Goal: Task Accomplishment & Management: Manage account settings

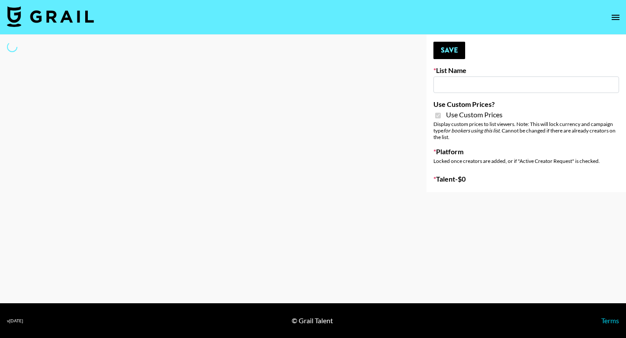
type input "[PERSON_NAME] ([DATE])"
checkbox input "true"
select select "Brand"
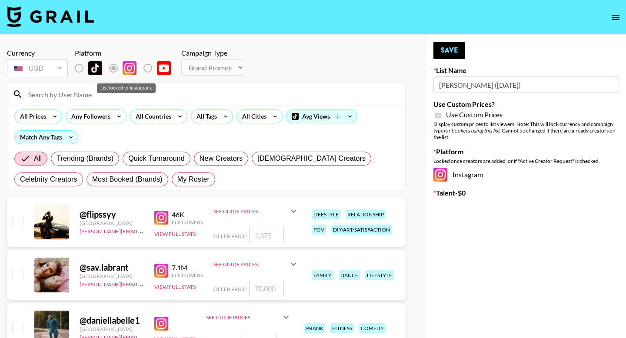
click at [80, 69] on label "List locked to Instagram." at bounding box center [86, 68] width 32 height 18
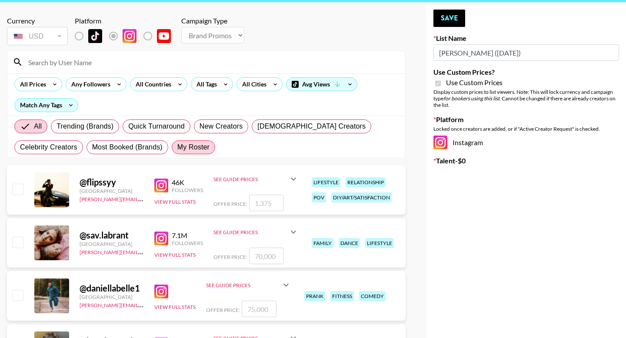
click at [196, 152] on span "My Roster" at bounding box center [193, 147] width 32 height 10
click at [177, 147] on input "My Roster" at bounding box center [177, 147] width 0 height 0
radio input "true"
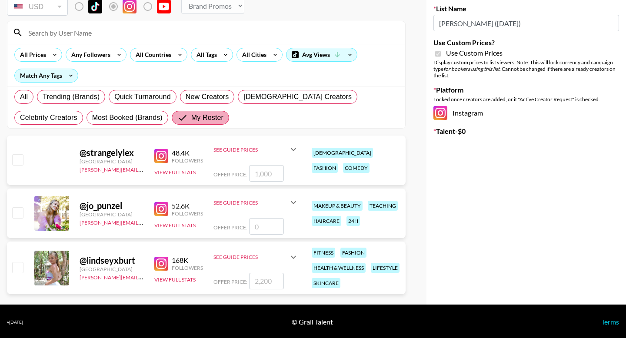
scroll to position [63, 0]
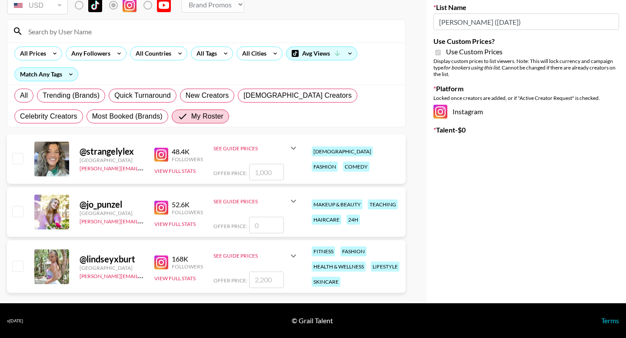
click at [20, 266] on input "checkbox" at bounding box center [17, 266] width 10 height 10
checkbox input "true"
type input "2200"
click at [480, 162] on textarea at bounding box center [530, 165] width 139 height 17
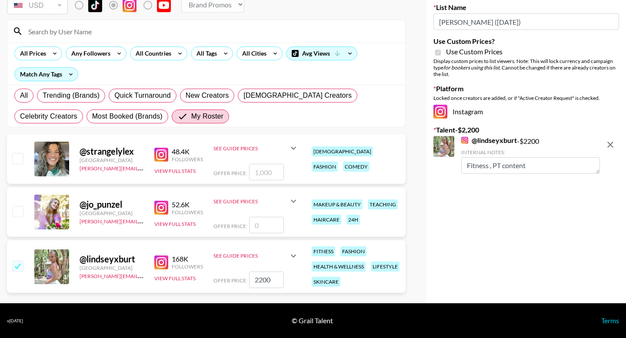
click at [504, 168] on textarea "Fitness , PT content" at bounding box center [530, 165] width 139 height 17
type textarea "Fitness , PT and Goals content"
click at [557, 139] on div "@ lindseyxburt - $ 2200 Internal Notes: Fitness , PT and Goals content" at bounding box center [530, 155] width 139 height 38
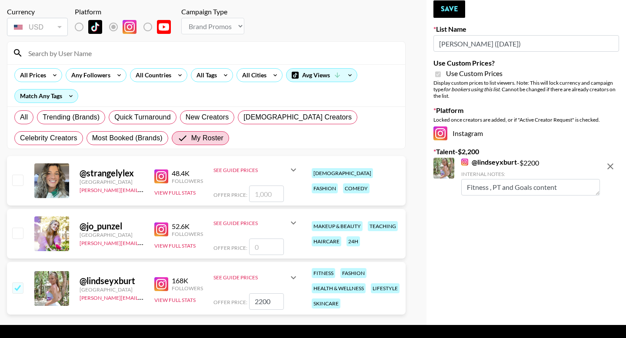
scroll to position [0, 0]
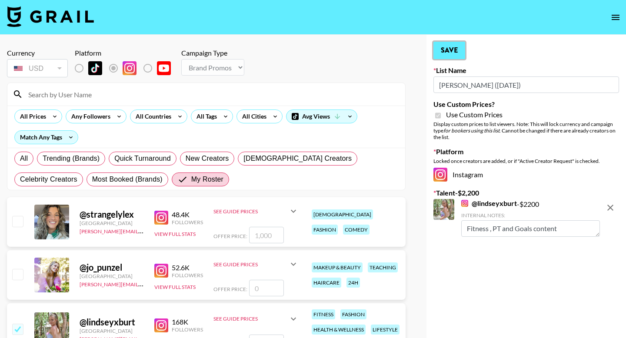
click at [457, 52] on button "Save" at bounding box center [449, 50] width 32 height 17
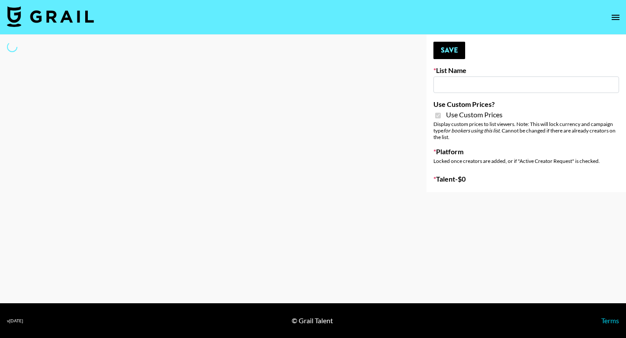
type input "[PERSON_NAME] ([DATE])"
checkbox input "true"
select select "Brand"
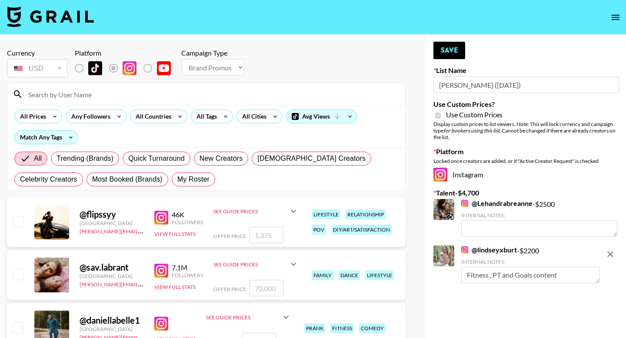
type textarea "on weightloss journey, cooking + food content!"
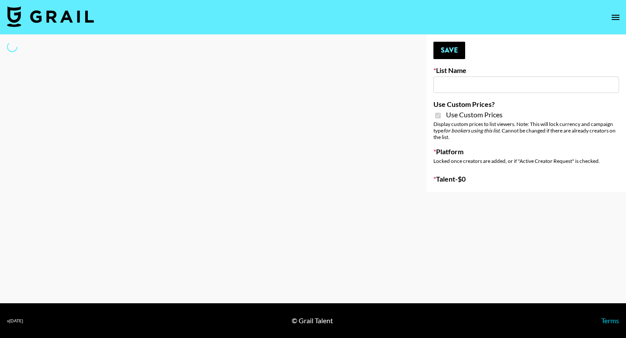
type input "Liquid Brands (19th Aug)"
checkbox input "true"
select select "Brand"
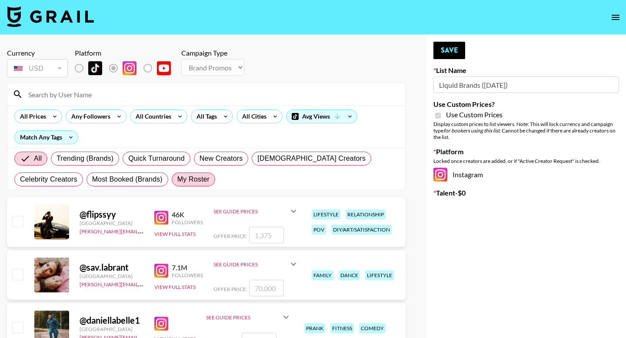
click at [190, 180] on span "My Roster" at bounding box center [193, 179] width 32 height 10
click at [177, 180] on input "My Roster" at bounding box center [177, 180] width 0 height 0
radio input "true"
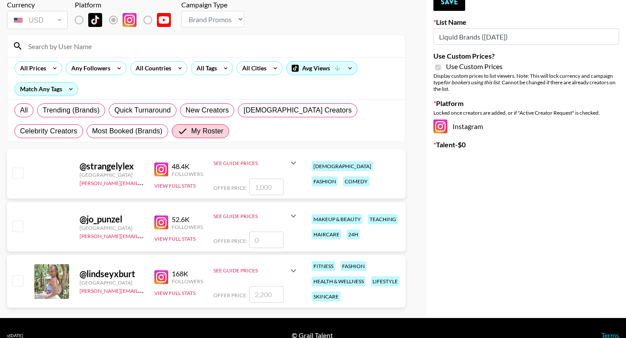
scroll to position [63, 0]
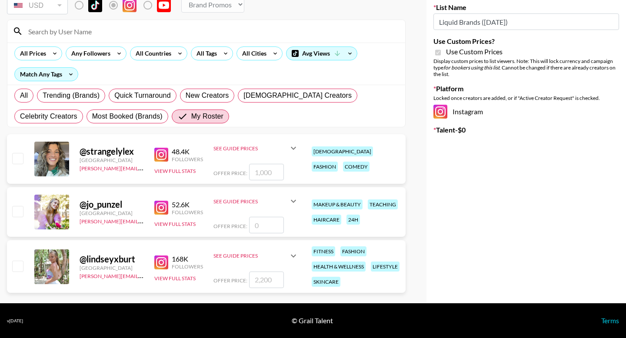
click at [18, 267] on input "checkbox" at bounding box center [17, 266] width 10 height 10
checkbox input "true"
type input "2200"
click at [515, 170] on textarea at bounding box center [530, 165] width 139 height 17
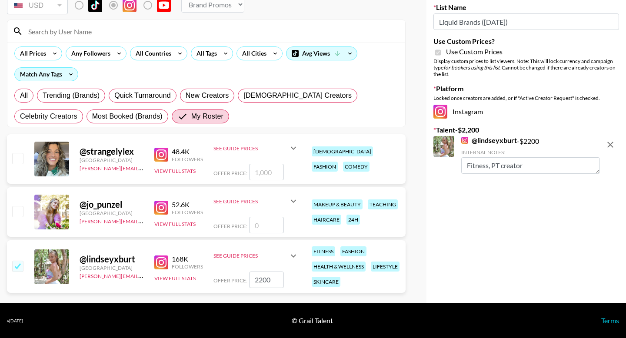
type textarea "Fitness, PT creator"
click at [528, 212] on div "Your changes have been saved! Save List Name Liquid Brands (19th Aug) Use Custo…" at bounding box center [526, 138] width 200 height 332
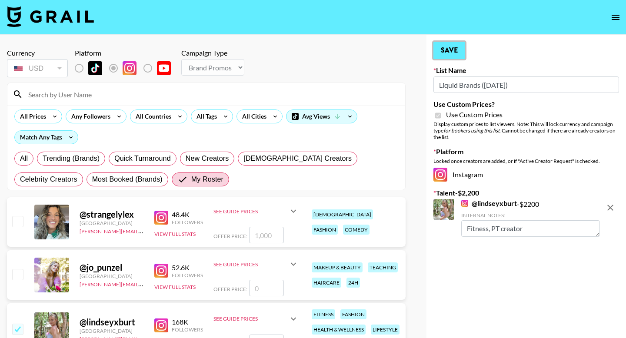
click at [453, 51] on button "Save" at bounding box center [449, 50] width 32 height 17
